Goal: Transaction & Acquisition: Download file/media

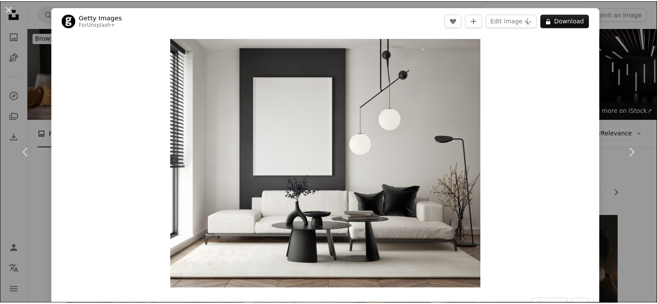
scroll to position [686, 0]
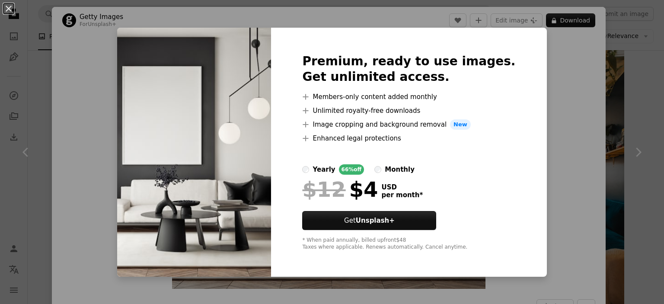
click at [560, 172] on div "An X shape Premium, ready to use images. Get unlimited access. A plus sign Memb…" at bounding box center [332, 152] width 664 height 304
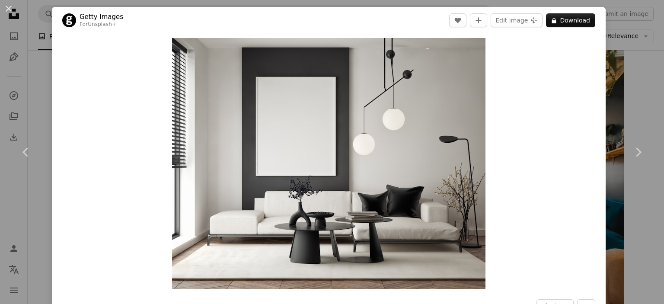
click at [630, 58] on div "An X shape Chevron left Chevron right Getty Images For Unsplash+ A heart A plus…" at bounding box center [332, 152] width 664 height 304
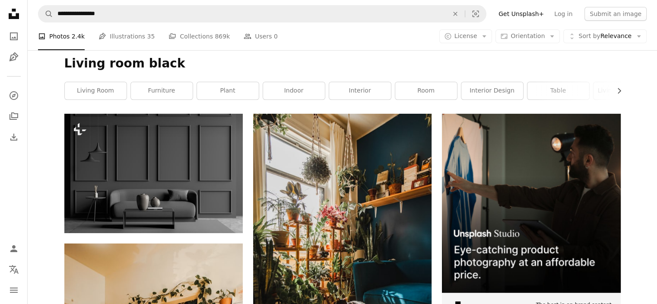
scroll to position [173, 0]
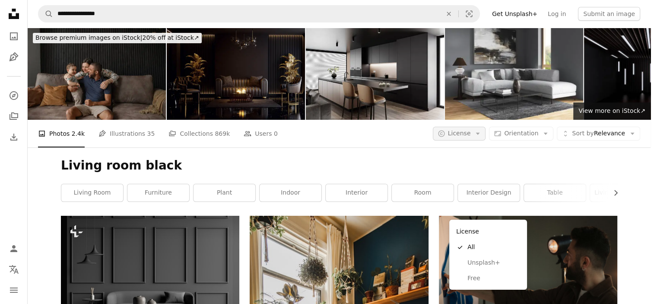
click at [471, 130] on span "License" at bounding box center [459, 133] width 23 height 7
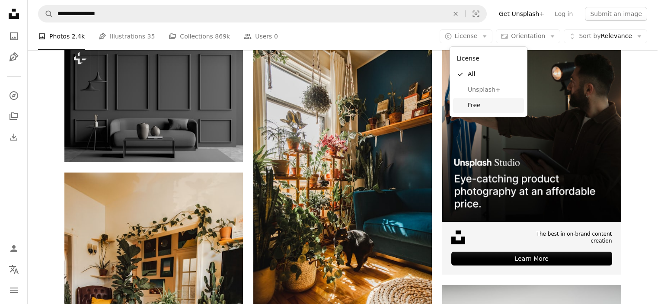
click at [468, 102] on span "Free" at bounding box center [494, 105] width 53 height 9
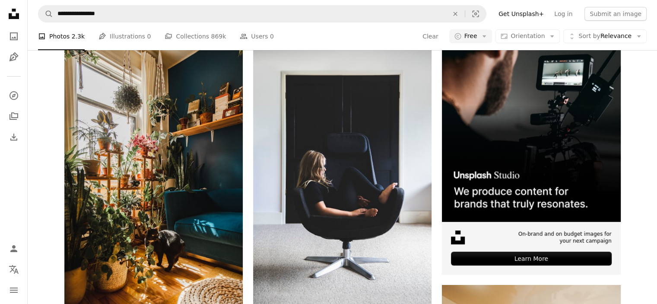
scroll to position [2238, 0]
